Goal: Task Accomplishment & Management: Use online tool/utility

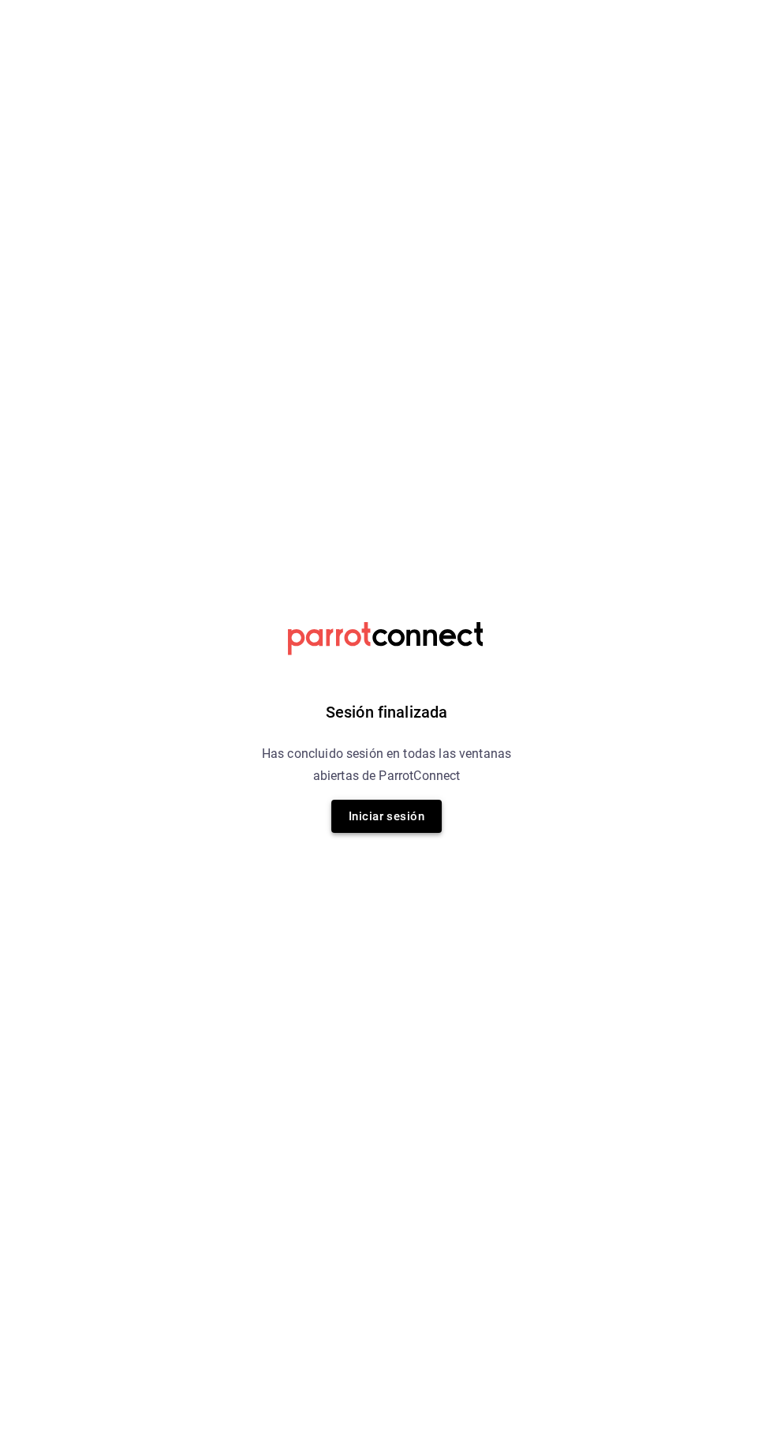
click at [413, 809] on button "Iniciar sesión" at bounding box center [386, 816] width 110 height 33
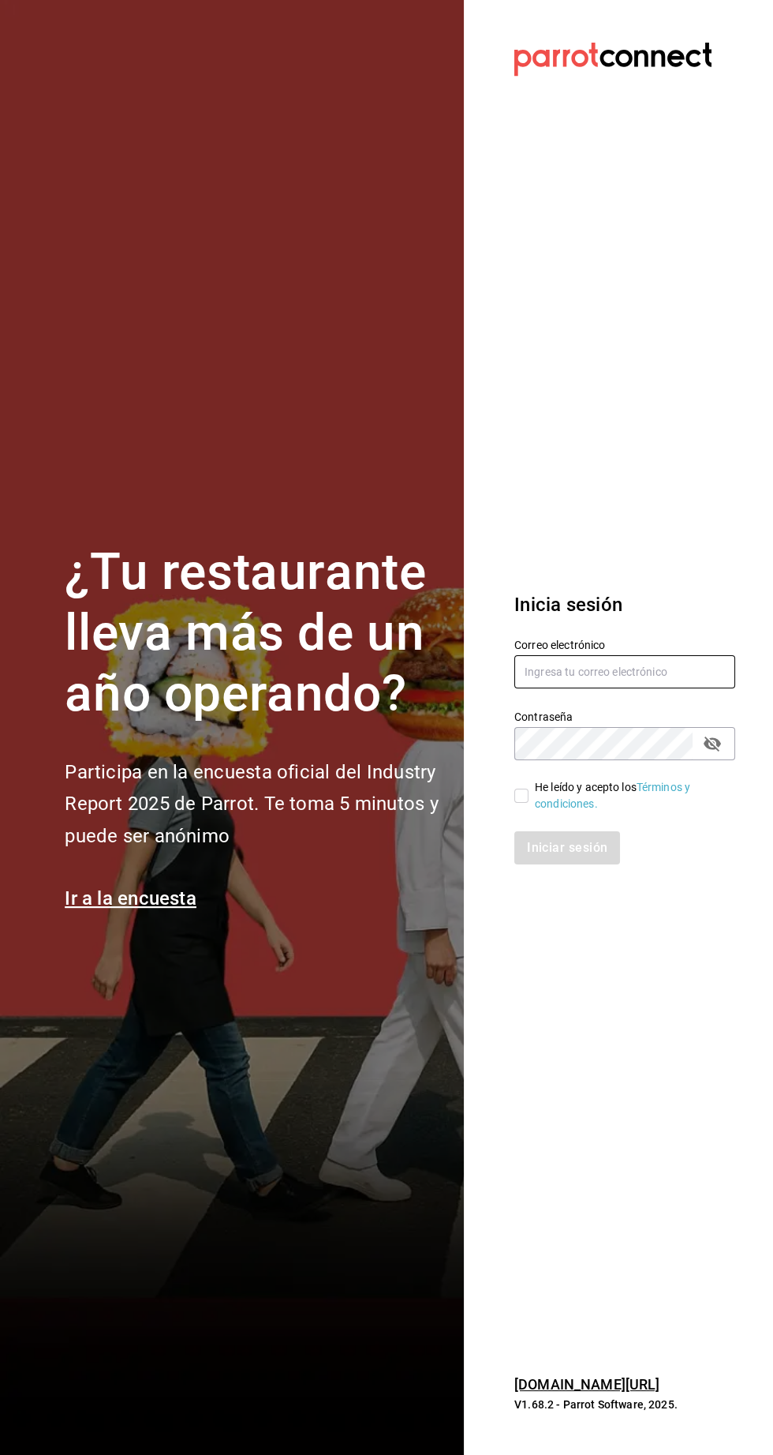
click at [602, 688] on input "text" at bounding box center [625, 671] width 221 height 33
type input "[PERSON_NAME][EMAIL_ADDRESS][PERSON_NAME][DOMAIN_NAME]"
click at [518, 803] on input "He leído y acepto los Términos y condiciones." at bounding box center [522, 795] width 14 height 14
checkbox input "true"
click at [569, 864] on button "Iniciar sesión" at bounding box center [568, 847] width 107 height 33
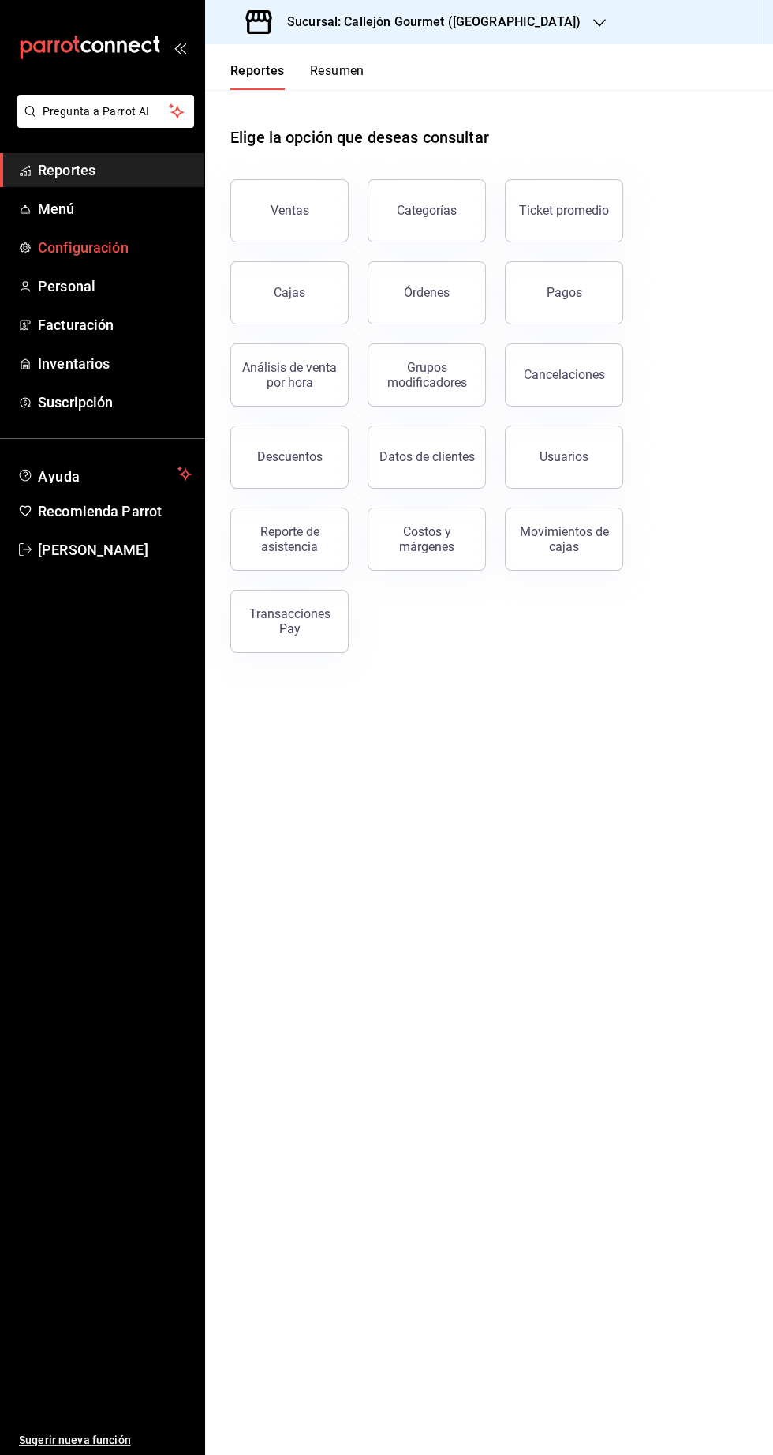
click at [54, 239] on span "Configuración" at bounding box center [115, 247] width 154 height 21
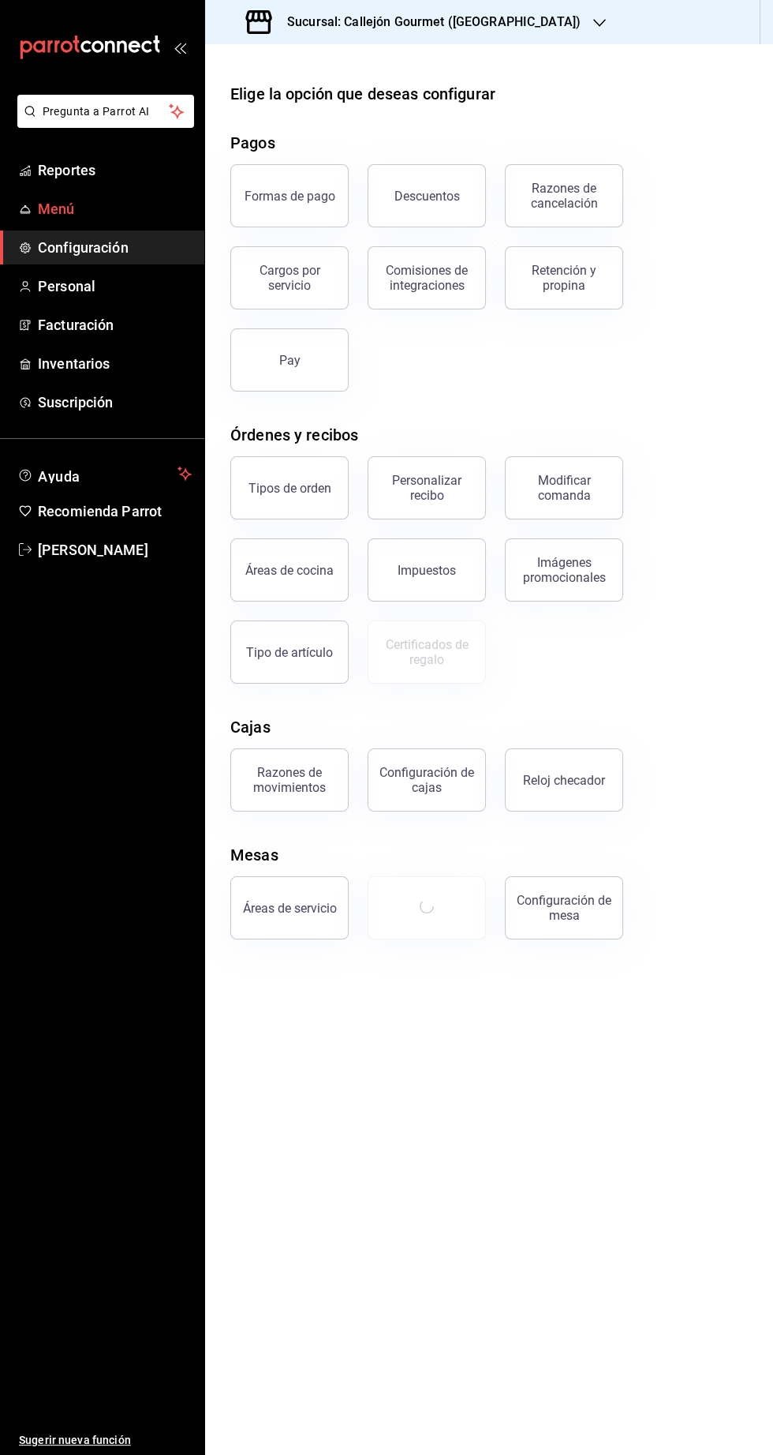
click at [61, 211] on span "Menú" at bounding box center [115, 208] width 154 height 21
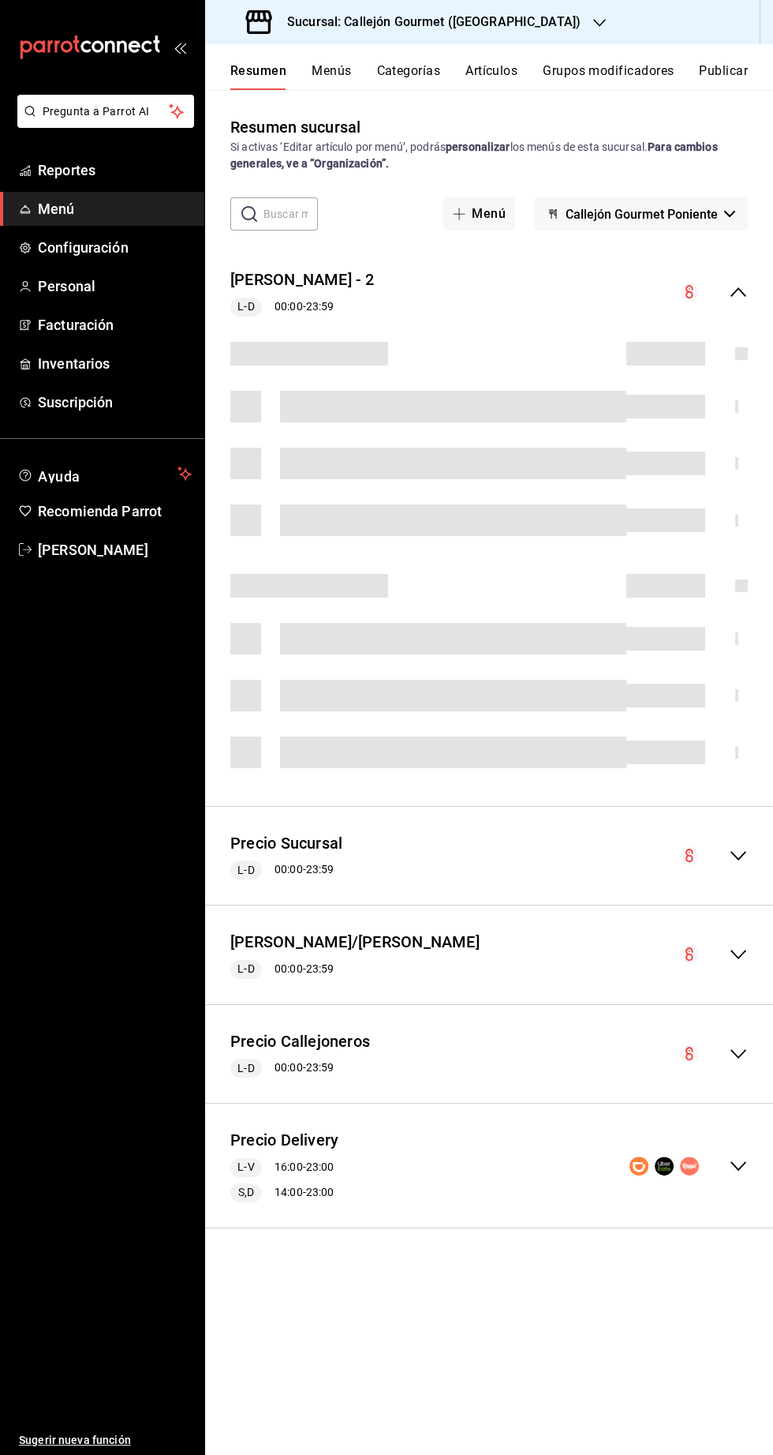
click at [735, 283] on div "collapse-menu-row" at bounding box center [714, 292] width 68 height 19
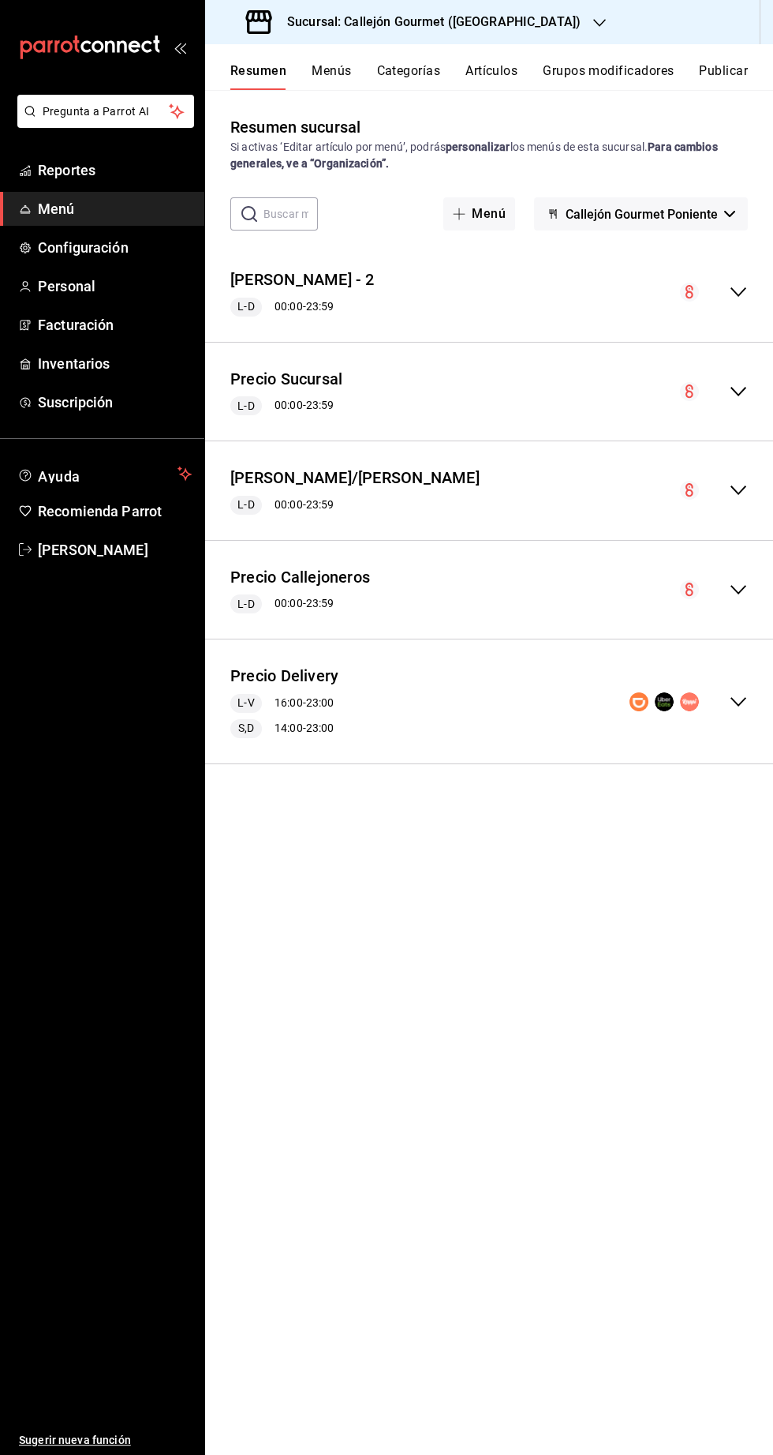
click at [752, 704] on div "Precio Delivery L-V 16:00 - 23:00 S,D 14:00 - 23:00" at bounding box center [489, 701] width 568 height 99
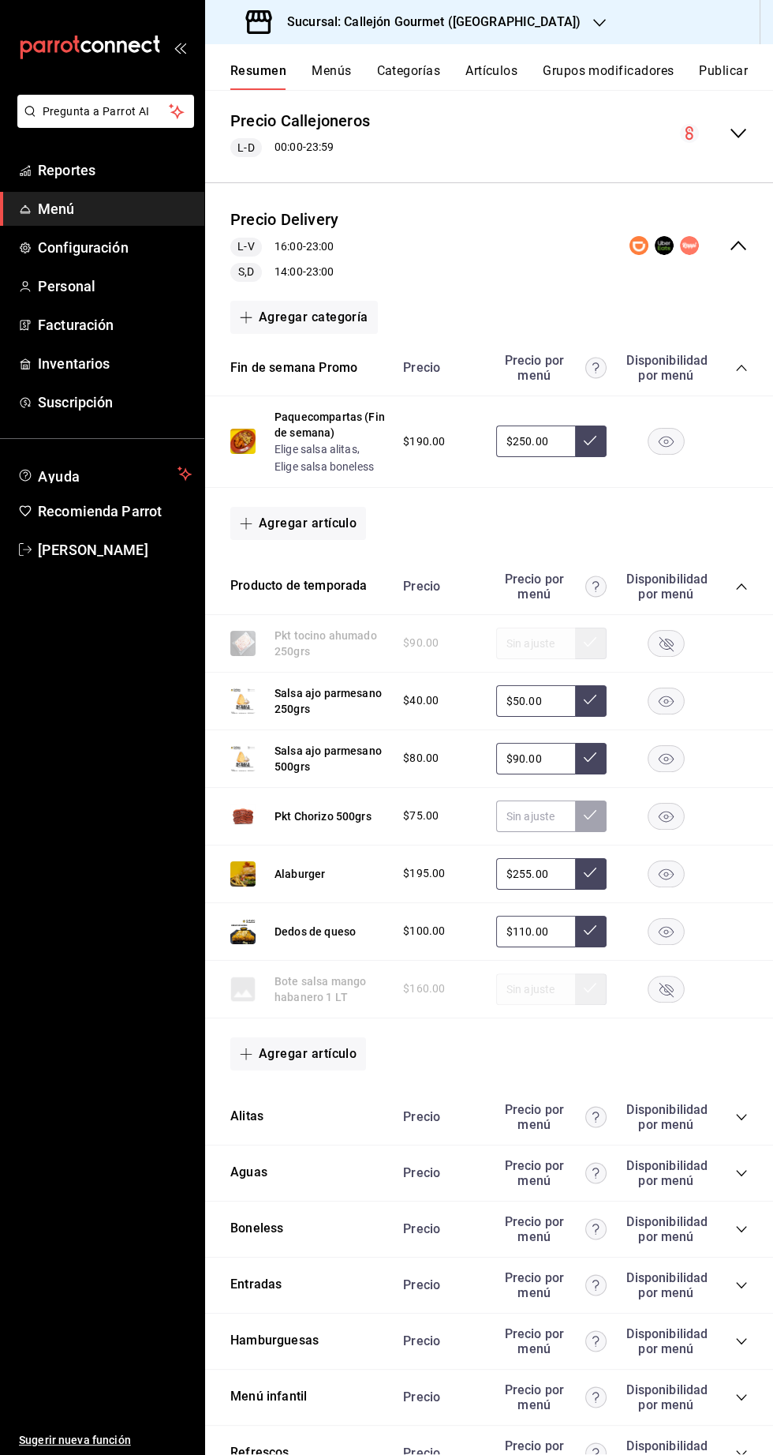
scroll to position [463, 0]
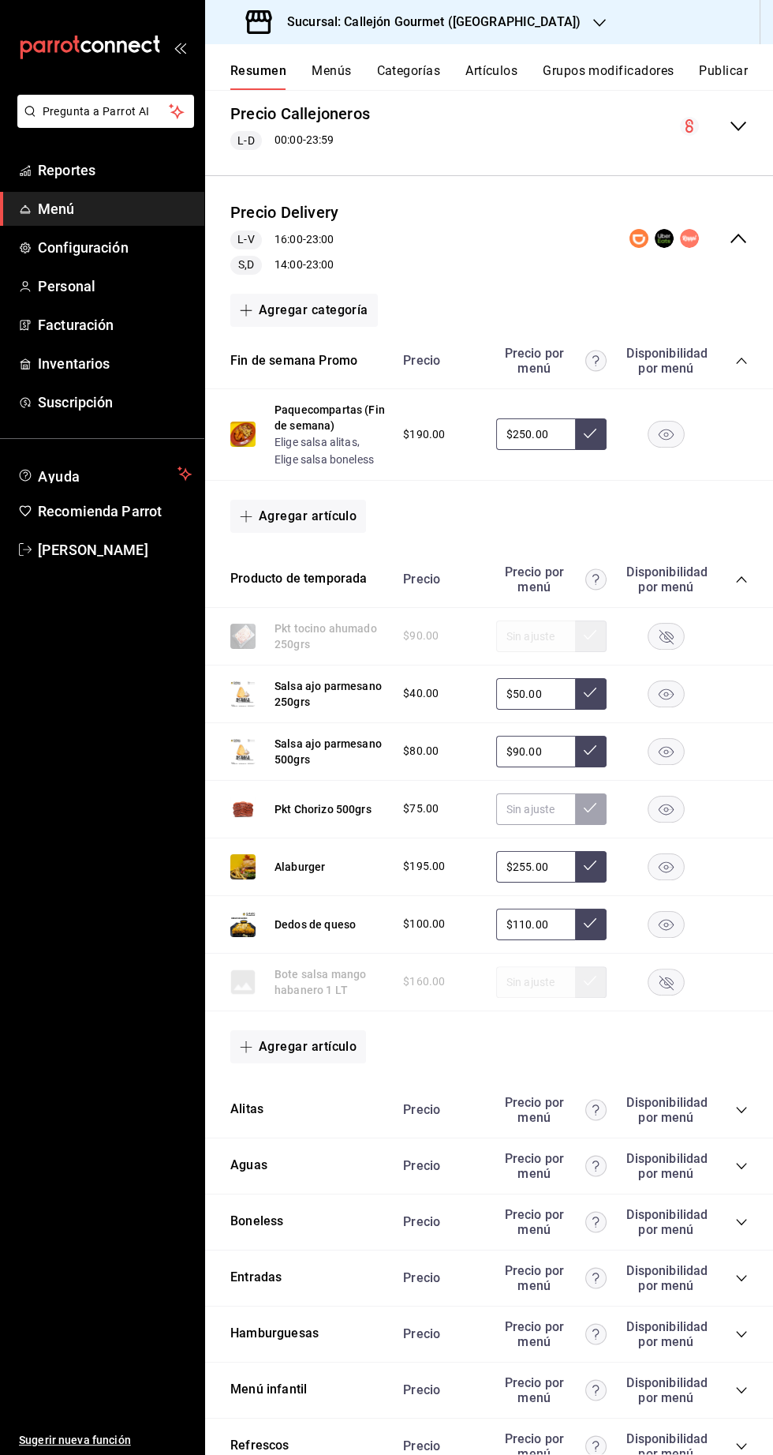
click at [741, 1272] on icon "collapse-category-row" at bounding box center [742, 1278] width 13 height 13
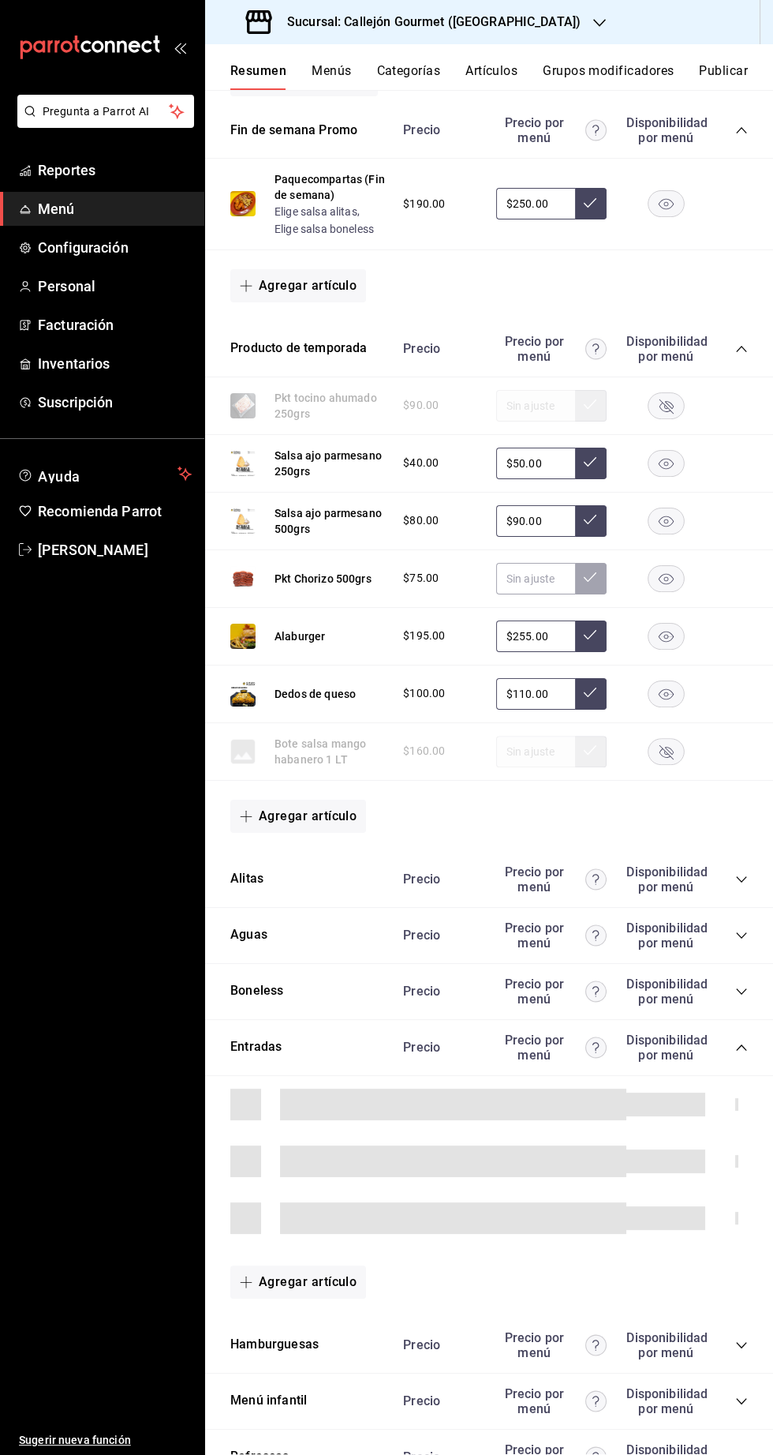
scroll to position [705, 0]
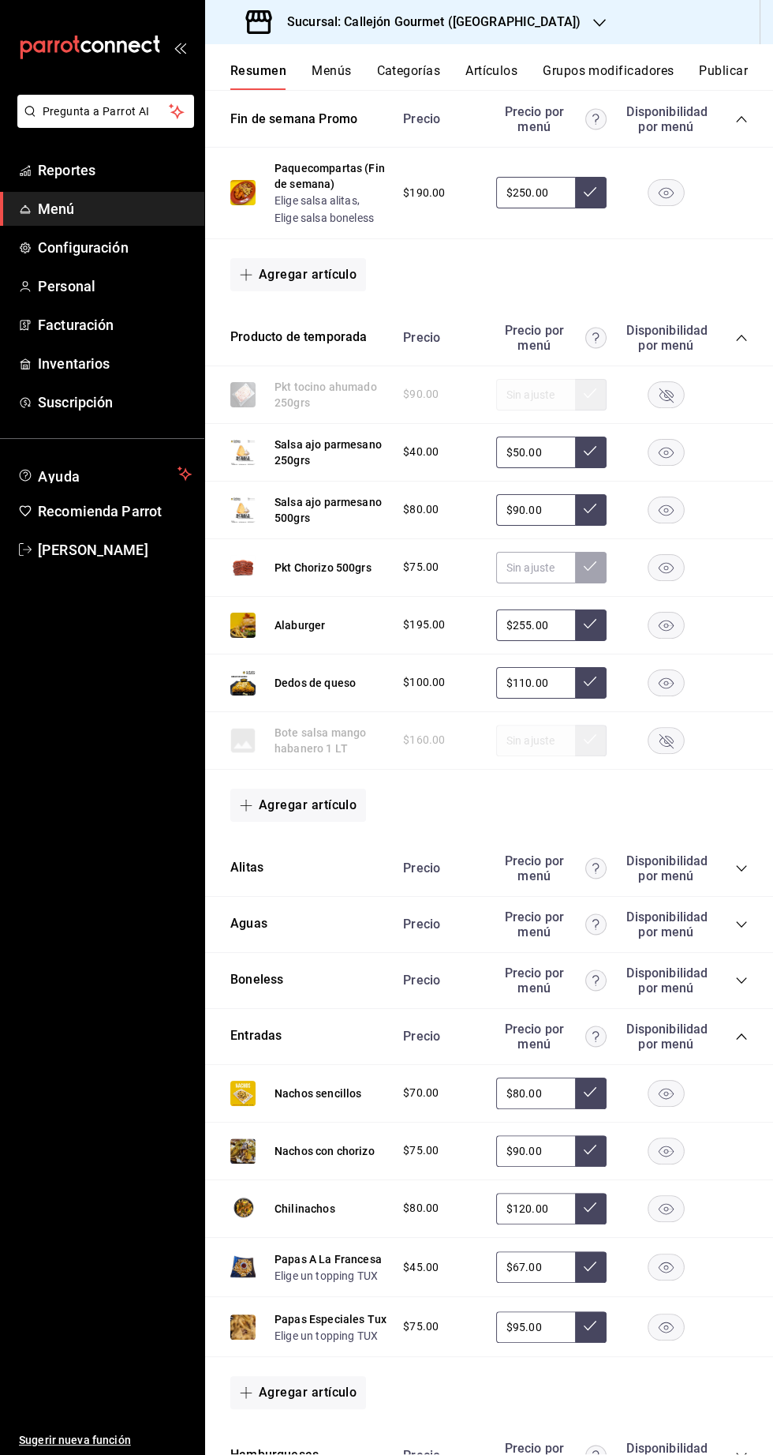
click at [671, 1146] on rect "button" at bounding box center [667, 1150] width 36 height 26
click at [669, 1080] on rect "button" at bounding box center [667, 1093] width 36 height 26
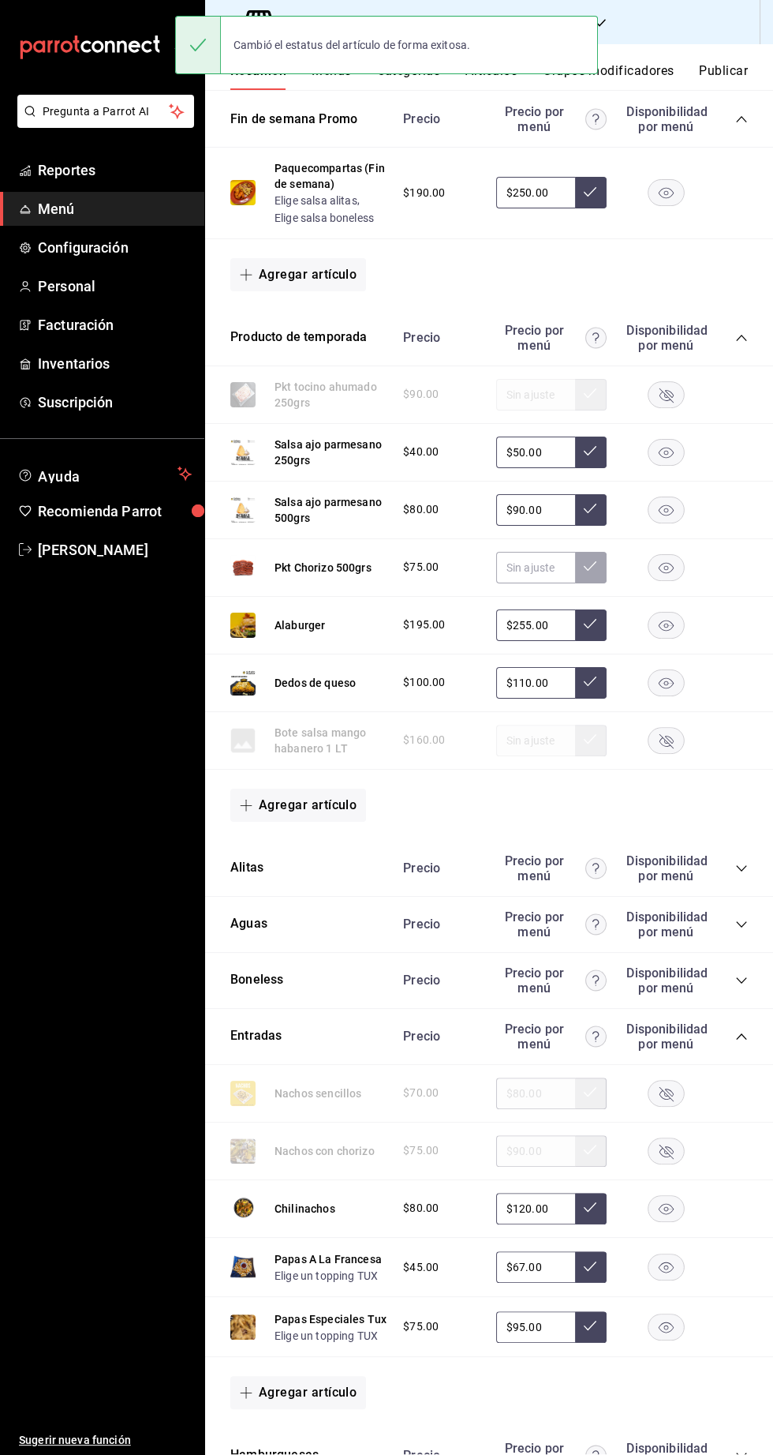
click at [666, 1202] on rect "button" at bounding box center [667, 1208] width 36 height 26
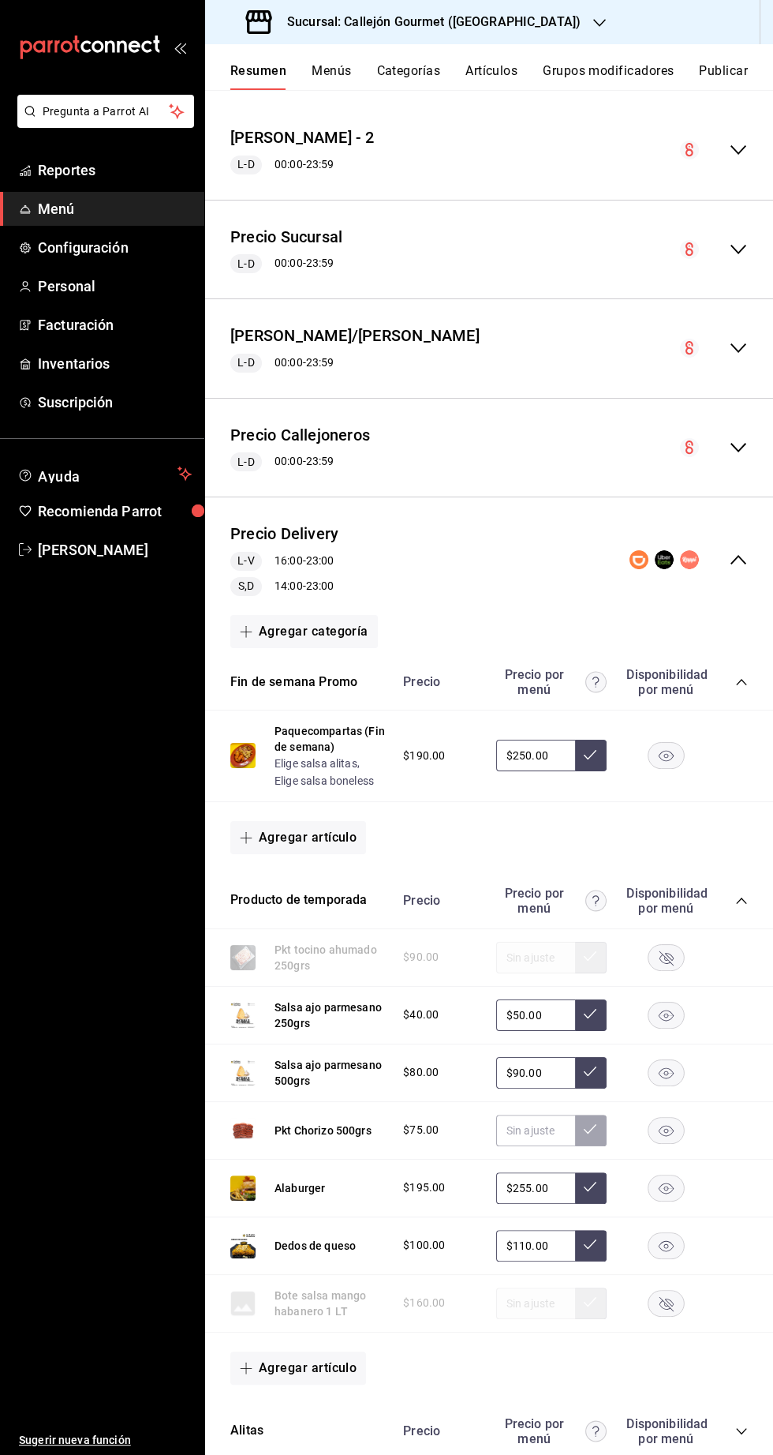
scroll to position [0, 0]
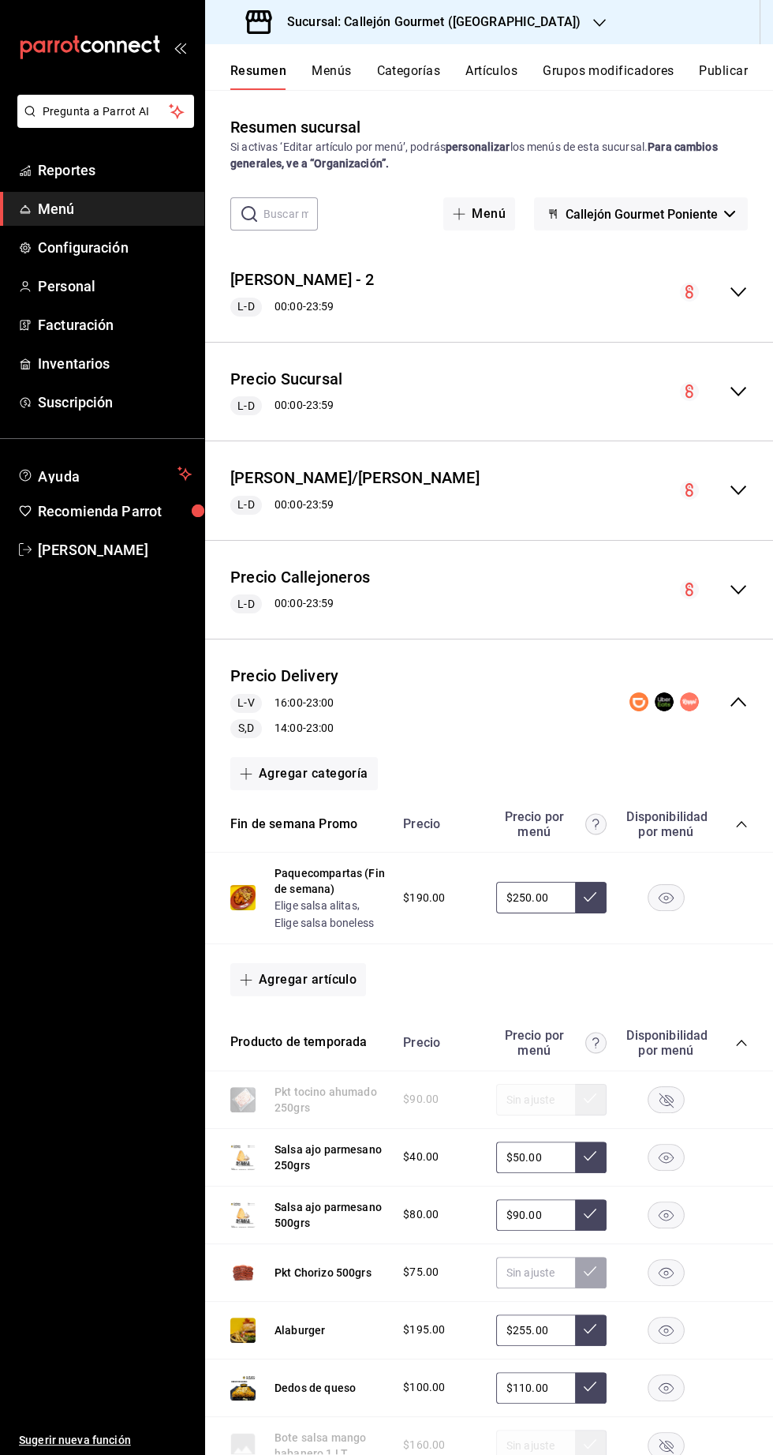
click at [729, 213] on icon "button" at bounding box center [730, 214] width 11 height 6
click at [687, 214] on div at bounding box center [386, 727] width 773 height 1455
click at [732, 66] on button "Publicar" at bounding box center [723, 76] width 49 height 27
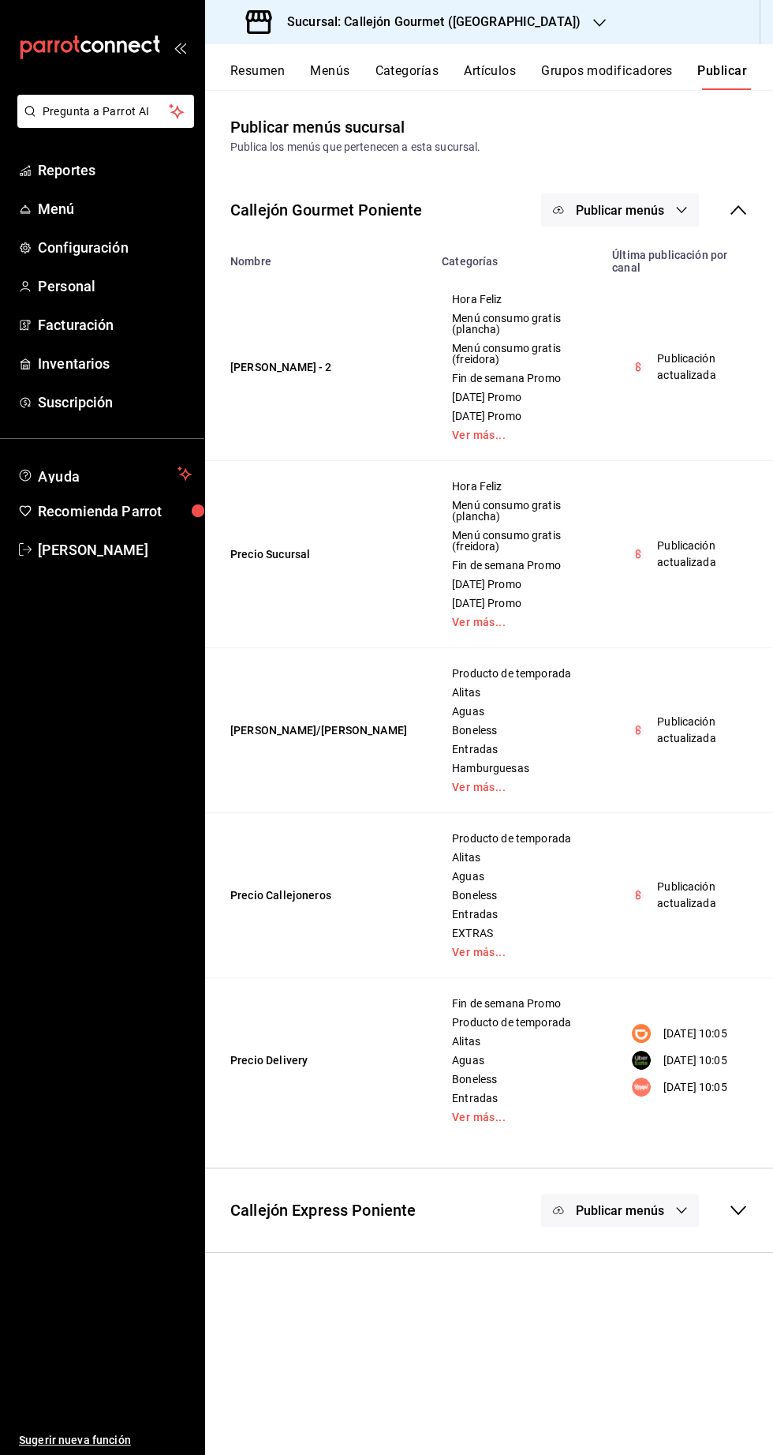
click at [639, 198] on button "Publicar menús" at bounding box center [620, 209] width 158 height 33
click at [661, 305] on span "DiDi Food" at bounding box center [643, 306] width 76 height 17
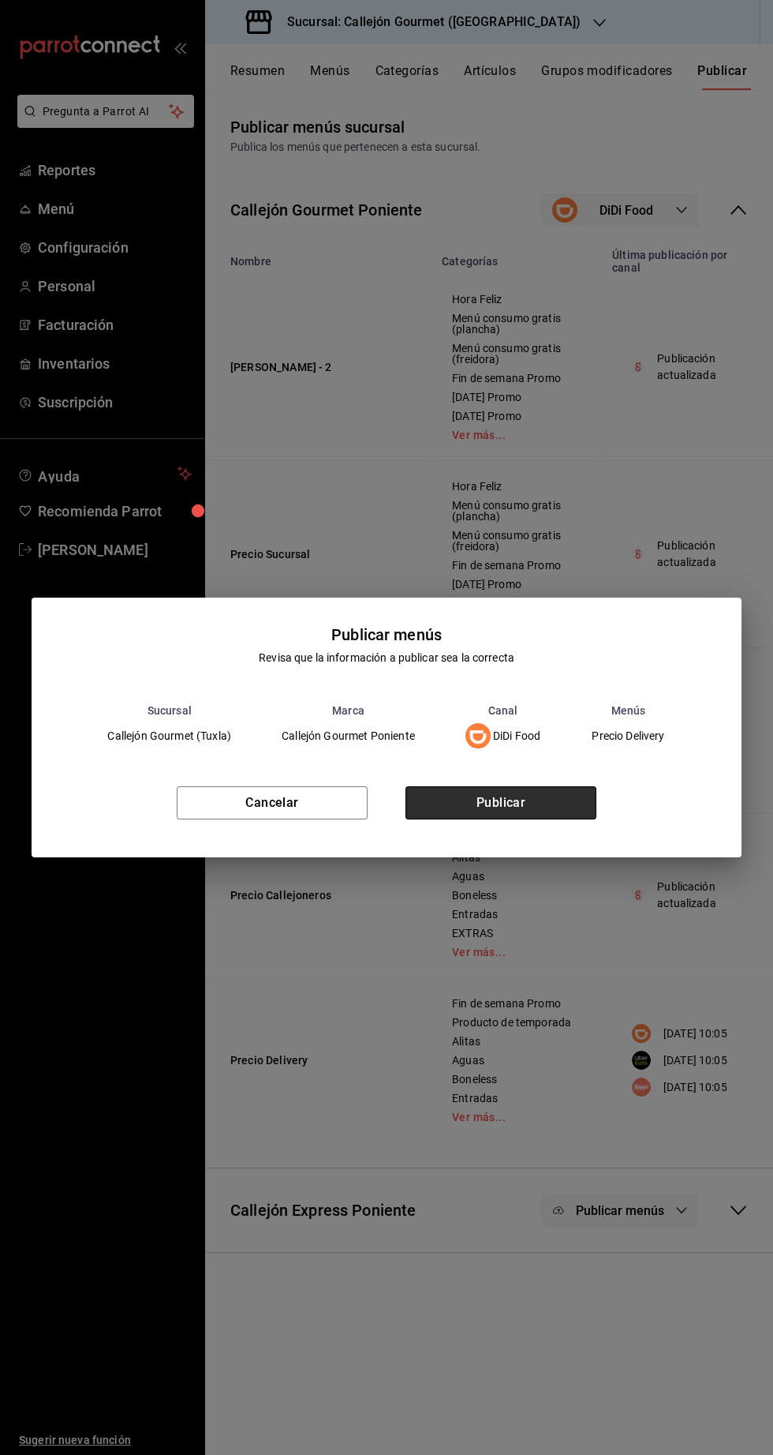
click at [549, 819] on button "Publicar" at bounding box center [501, 802] width 191 height 33
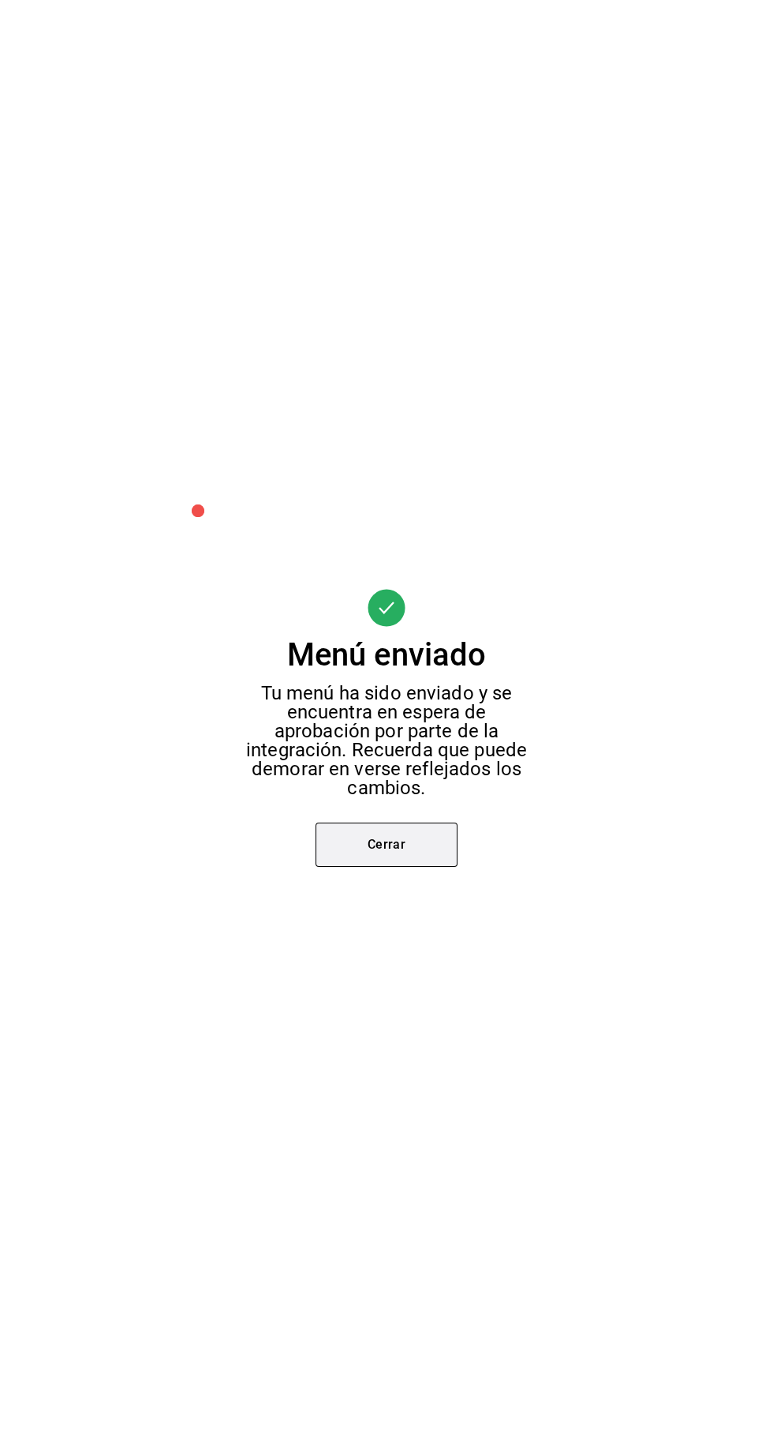
click at [438, 867] on button "Cerrar" at bounding box center [387, 844] width 142 height 44
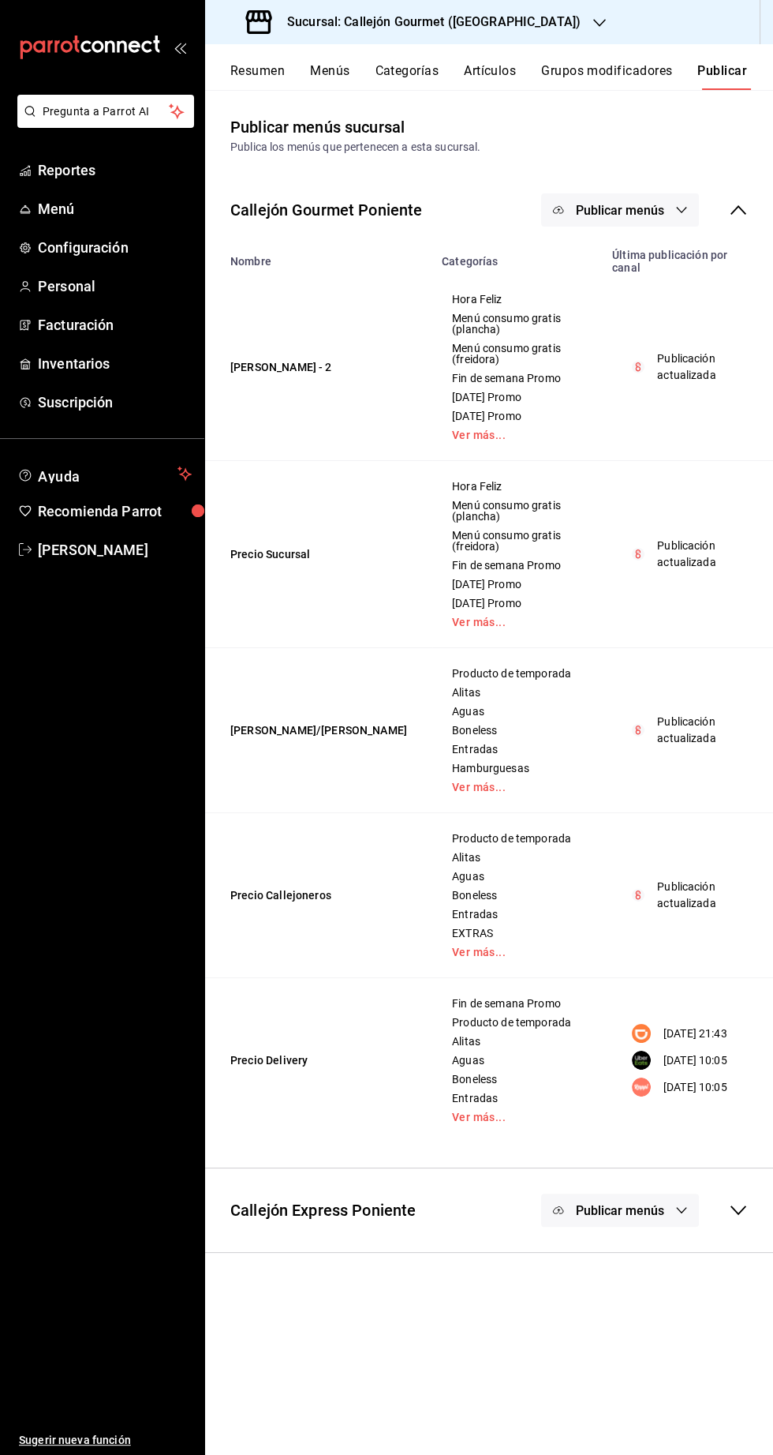
click at [647, 205] on span "Publicar menús" at bounding box center [620, 210] width 88 height 15
click at [655, 343] on span "Uber Eats" at bounding box center [643, 350] width 76 height 17
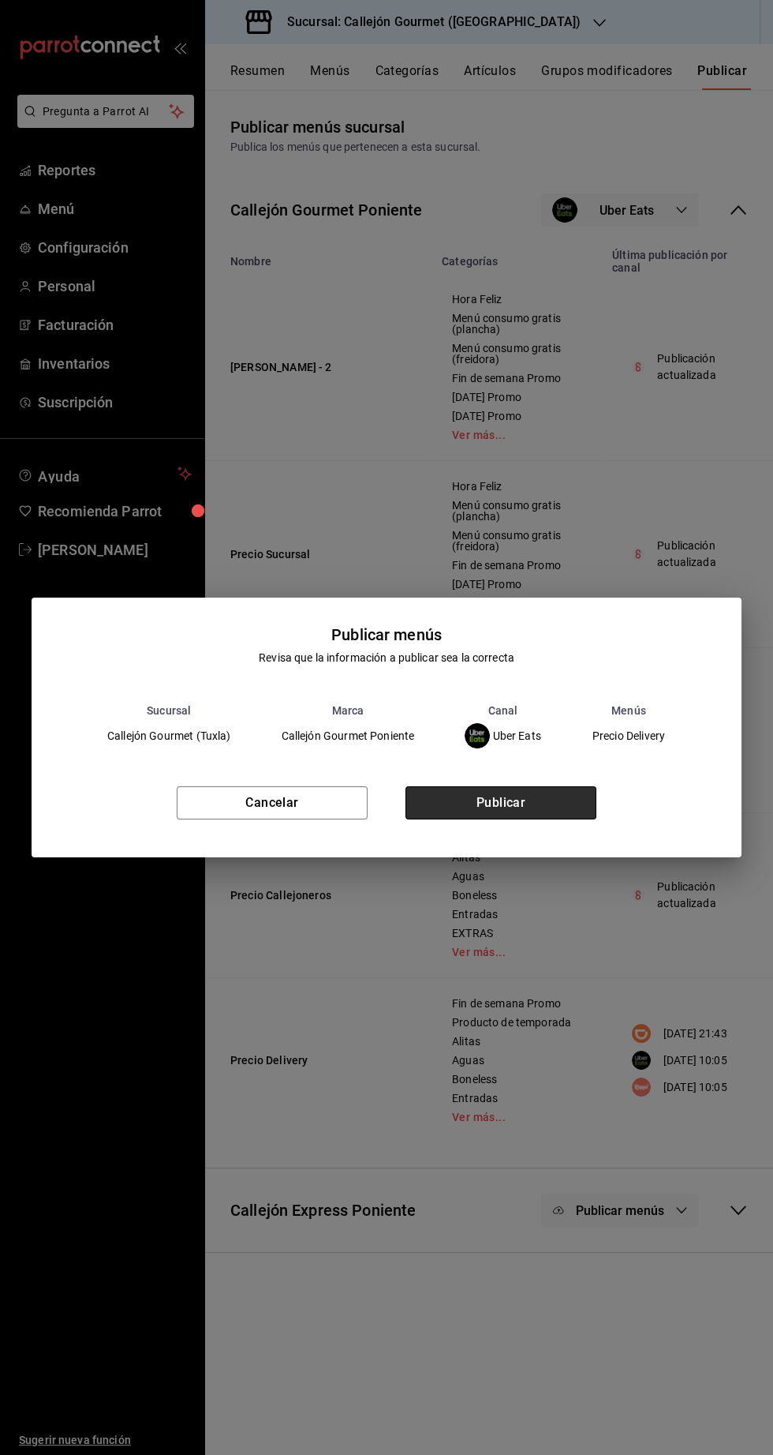
click at [547, 819] on button "Publicar" at bounding box center [501, 802] width 191 height 33
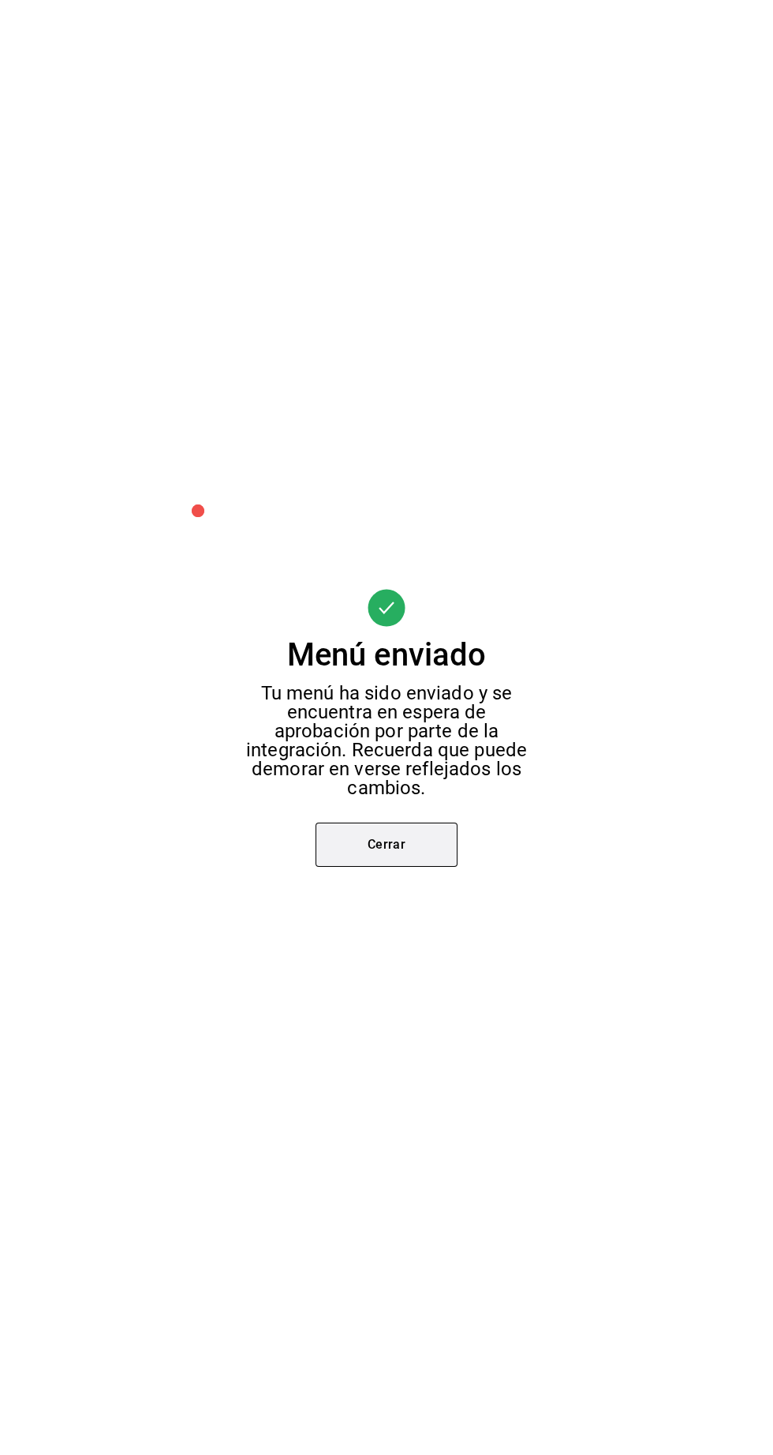
click at [406, 867] on button "Cerrar" at bounding box center [387, 844] width 142 height 44
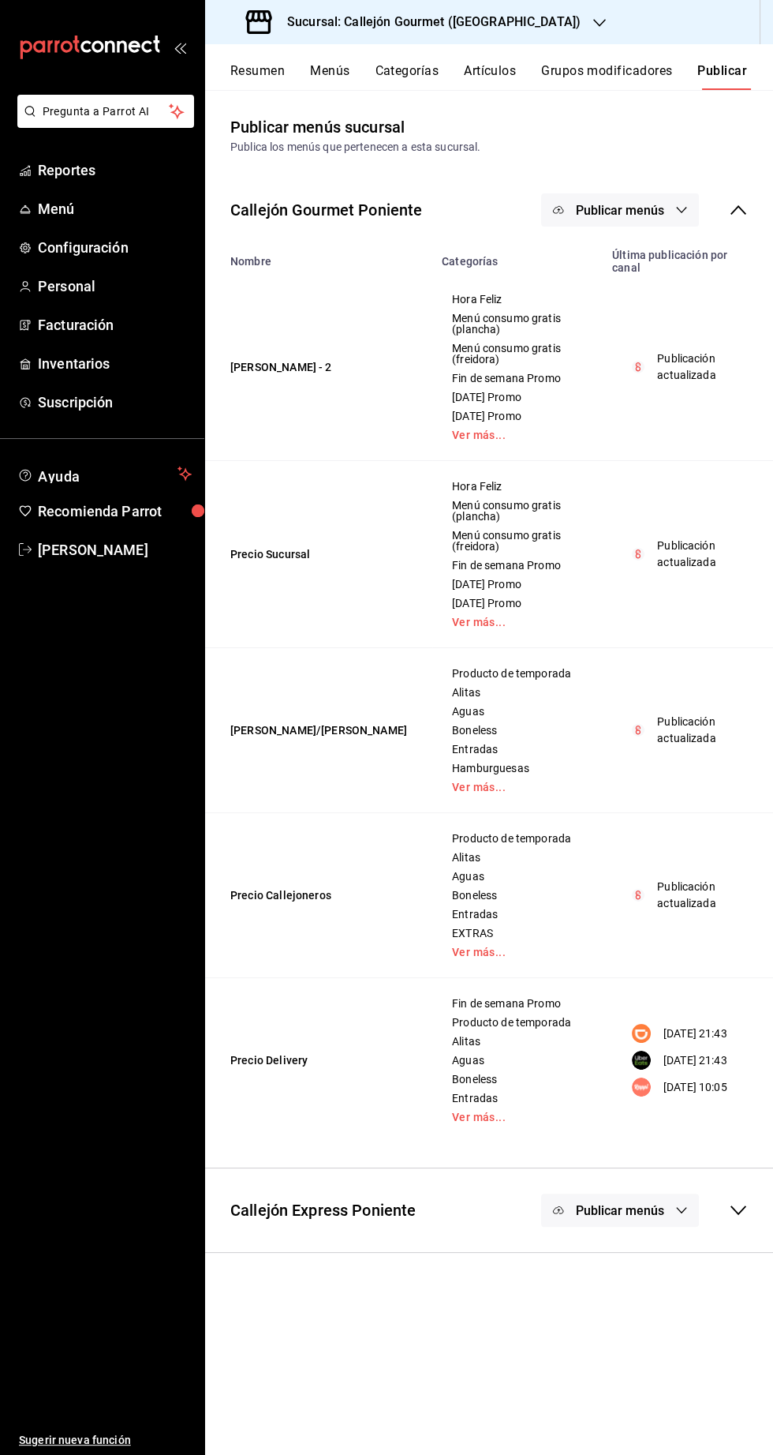
click at [629, 209] on span "Publicar menús" at bounding box center [620, 210] width 88 height 15
click at [636, 391] on span "Rappi" at bounding box center [643, 394] width 76 height 17
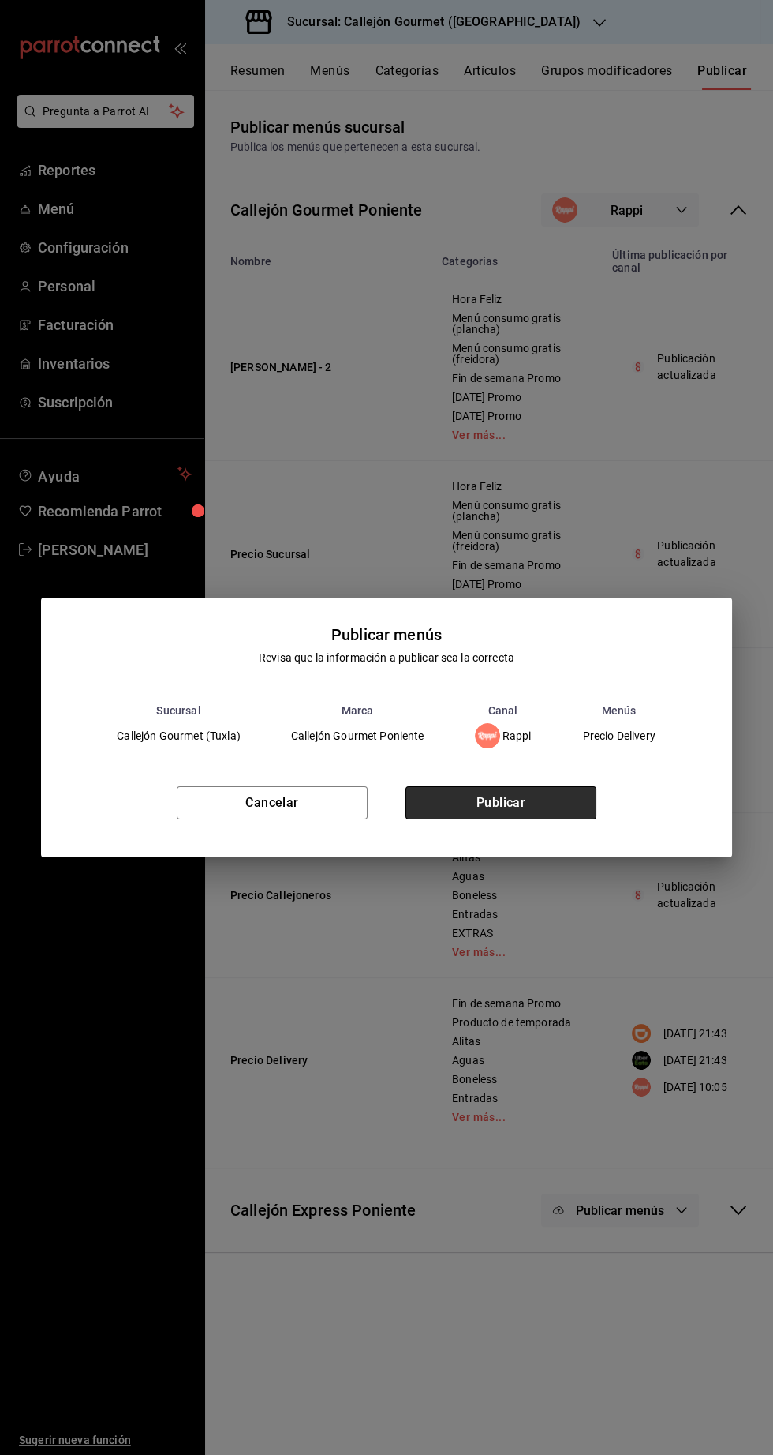
click at [532, 819] on button "Publicar" at bounding box center [501, 802] width 191 height 33
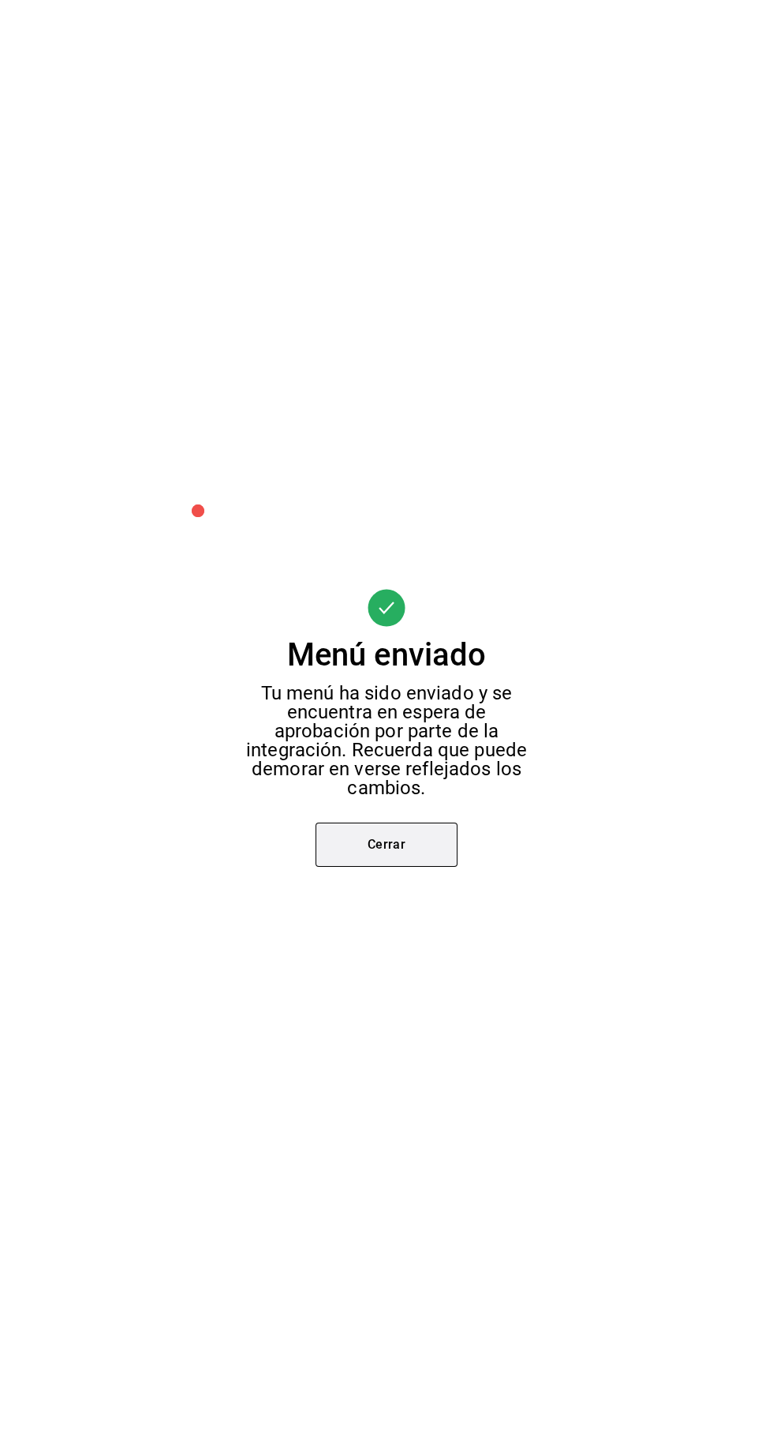
click at [343, 867] on button "Cerrar" at bounding box center [387, 844] width 142 height 44
